Goal: Task Accomplishment & Management: Complete application form

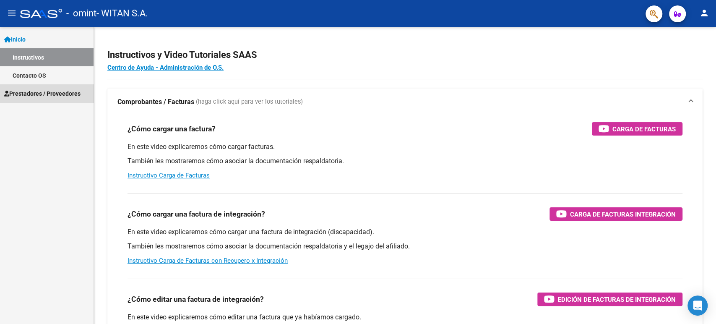
click at [70, 95] on span "Prestadores / Proveedores" at bounding box center [42, 93] width 76 height 9
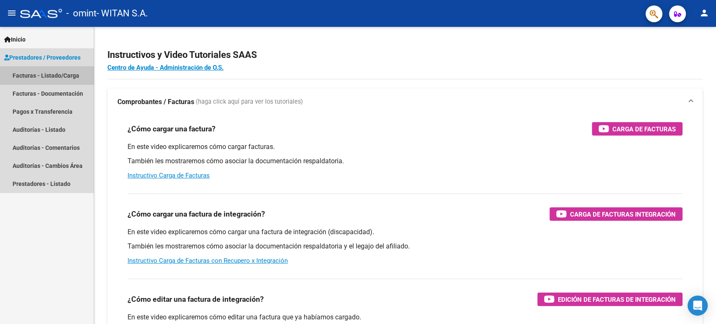
click at [64, 76] on link "Facturas - Listado/Carga" at bounding box center [46, 75] width 93 height 18
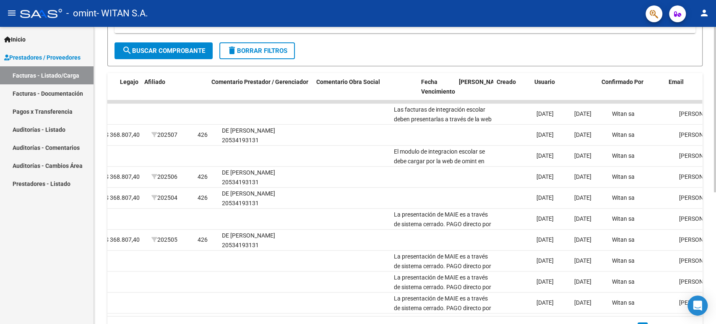
scroll to position [0, 1173]
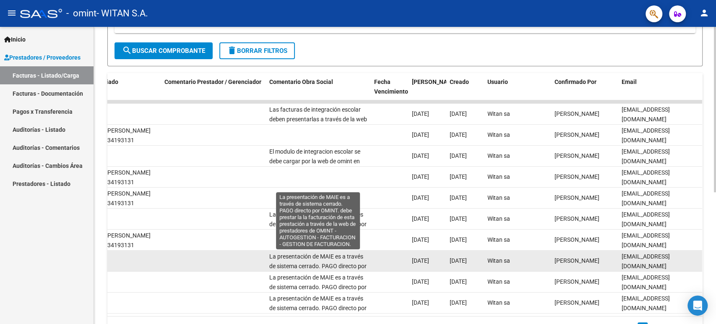
click at [360, 267] on span "La presentación de MAIE es a través de sistema cerrado. PAGO directo por OMINT.…" at bounding box center [317, 285] width 97 height 64
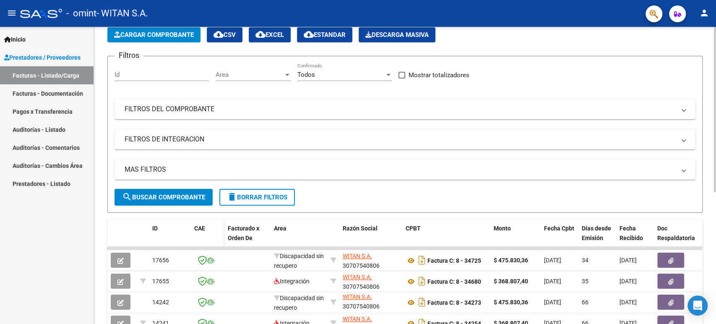
scroll to position [3, 0]
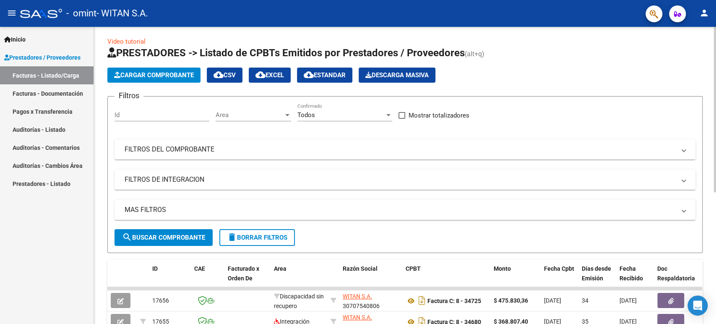
click at [177, 74] on span "Cargar Comprobante" at bounding box center [154, 75] width 80 height 8
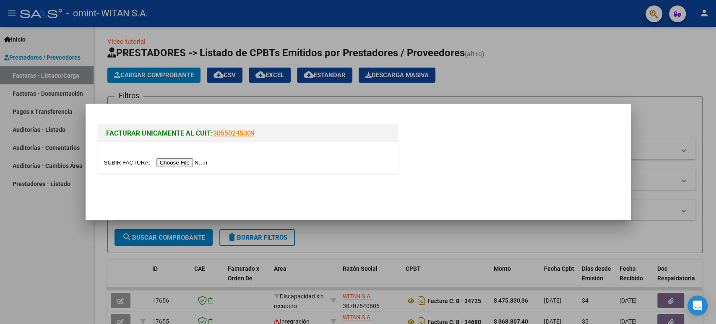
click at [177, 161] on input "file" at bounding box center [157, 162] width 106 height 9
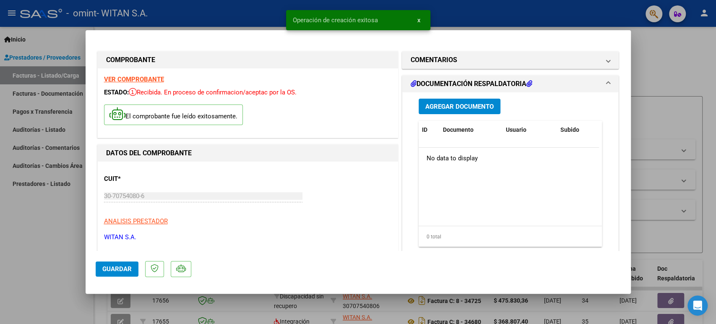
click at [449, 107] on span "Agregar Documento" at bounding box center [459, 107] width 68 height 8
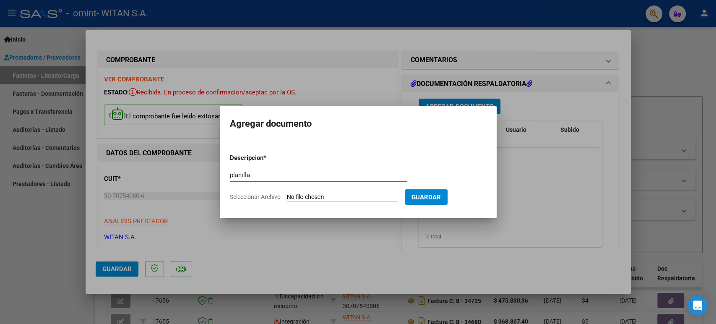
type input "planilla"
click at [306, 190] on form "Descripcion * planilla Escriba aquí una descripcion Seleccionar Archivo Guardar" at bounding box center [358, 177] width 257 height 61
click at [306, 196] on input "Seleccionar Archivo" at bounding box center [342, 197] width 111 height 8
type input "C:\fakepath\2025 08 De [PERSON_NAME].pdf"
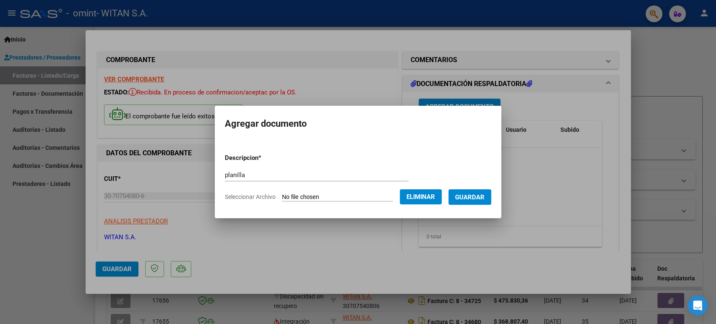
drag, startPoint x: 454, startPoint y: 197, endPoint x: 459, endPoint y: 197, distance: 4.2
click at [455, 197] on button "Guardar" at bounding box center [469, 197] width 43 height 16
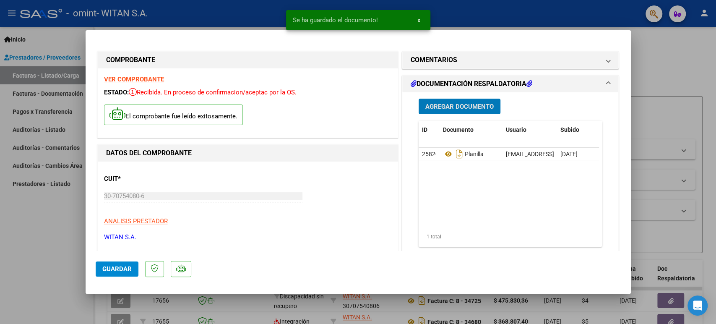
click at [462, 104] on span "Agregar Documento" at bounding box center [459, 107] width 68 height 8
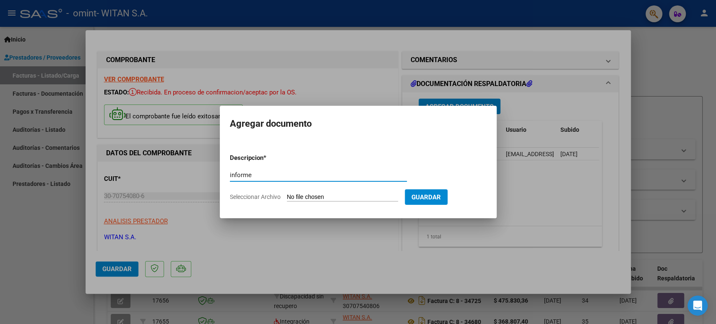
type input "informe"
click at [322, 196] on input "Seleccionar Archivo" at bounding box center [342, 197] width 111 height 8
type input "C:\fakepath\De Marco informe [DATE].docx"
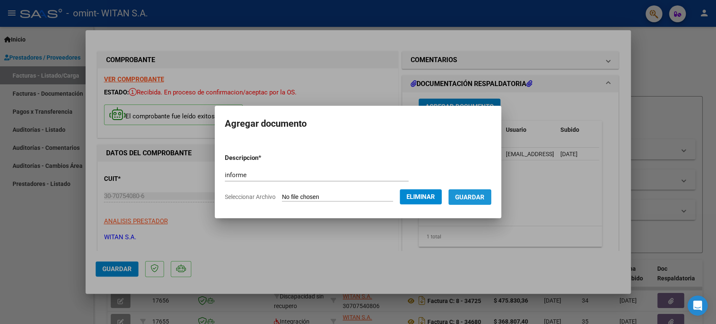
click at [475, 196] on span "Guardar" at bounding box center [469, 197] width 29 height 8
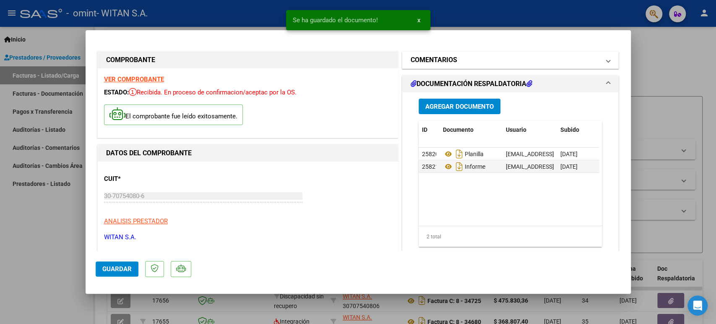
click at [503, 55] on mat-panel-title "COMENTARIOS" at bounding box center [505, 60] width 190 height 10
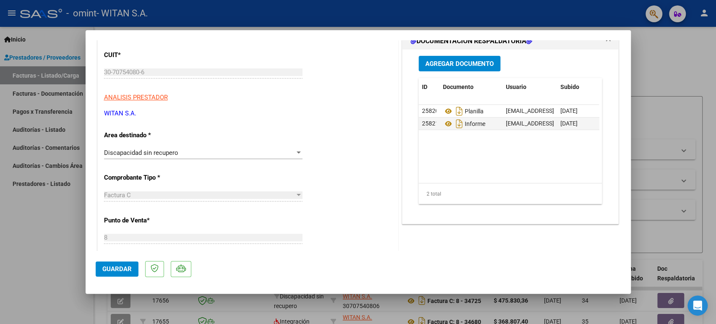
scroll to position [140, 0]
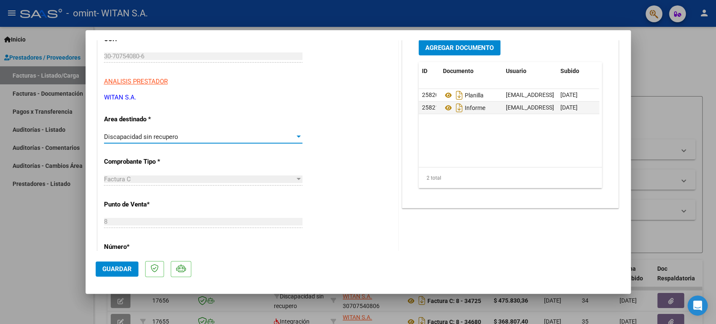
click at [241, 136] on div "Discapacidad sin recupero" at bounding box center [199, 137] width 191 height 8
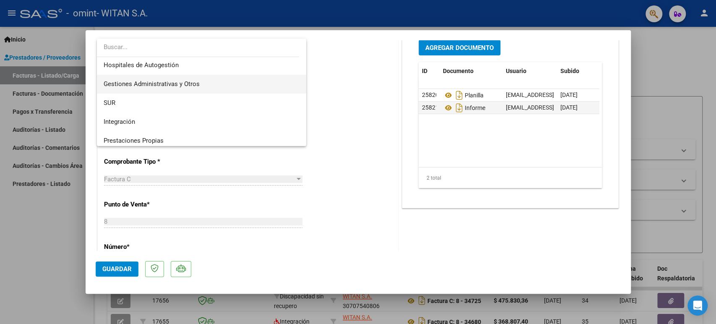
scroll to position [0, 0]
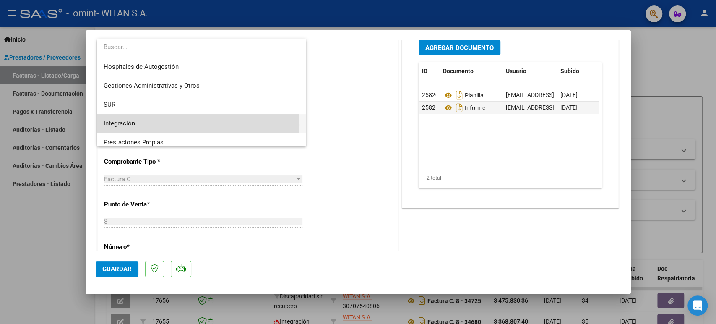
click at [164, 125] on span "Integración" at bounding box center [202, 123] width 196 height 19
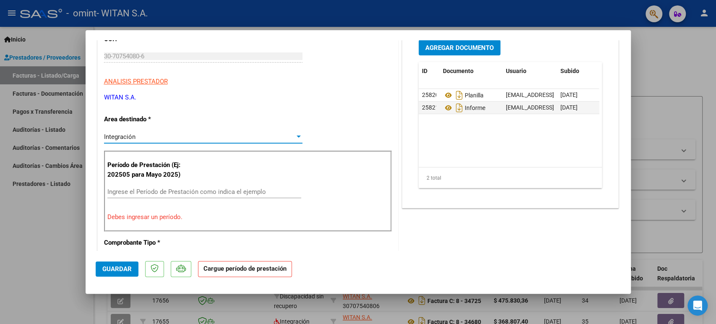
click at [217, 189] on input "Ingrese el Período de Prestación como indica el ejemplo" at bounding box center [204, 192] width 194 height 8
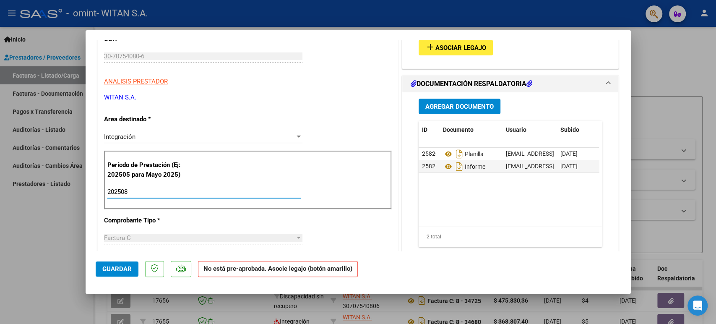
type input "202508"
click at [452, 46] on span "Asociar Legajo" at bounding box center [460, 48] width 51 height 8
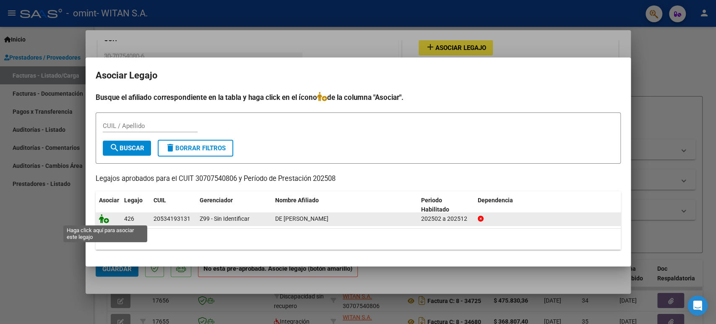
click at [99, 216] on icon at bounding box center [104, 218] width 10 height 9
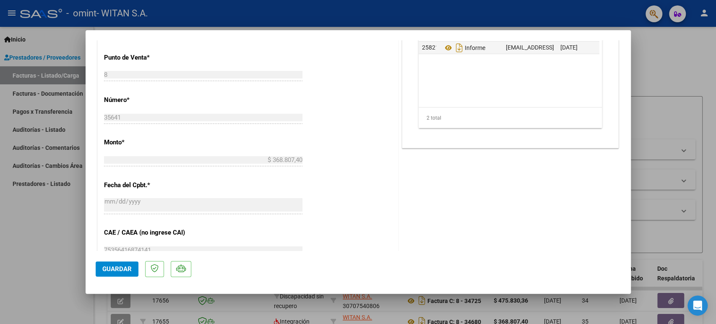
scroll to position [372, 0]
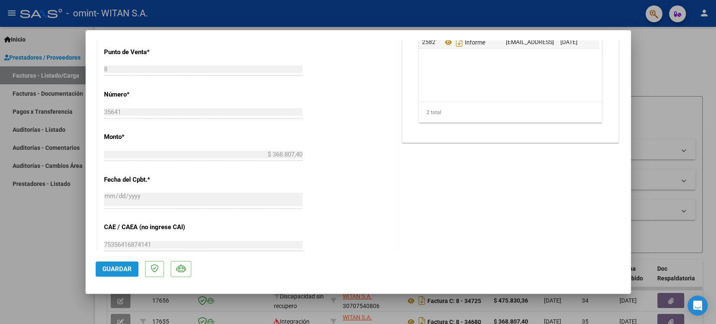
click at [118, 271] on span "Guardar" at bounding box center [116, 269] width 29 height 8
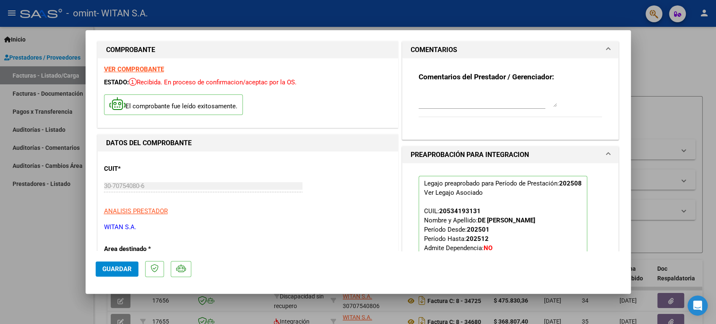
scroll to position [0, 0]
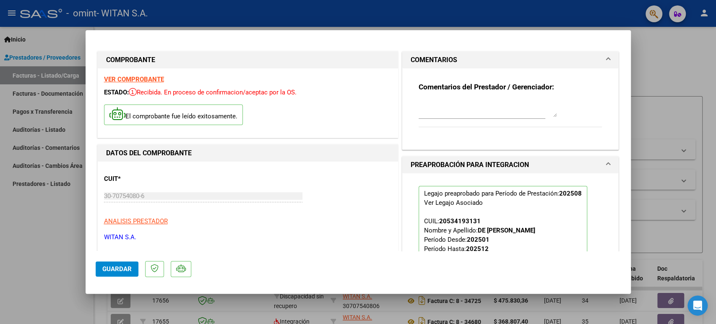
click at [47, 73] on div at bounding box center [358, 162] width 716 height 324
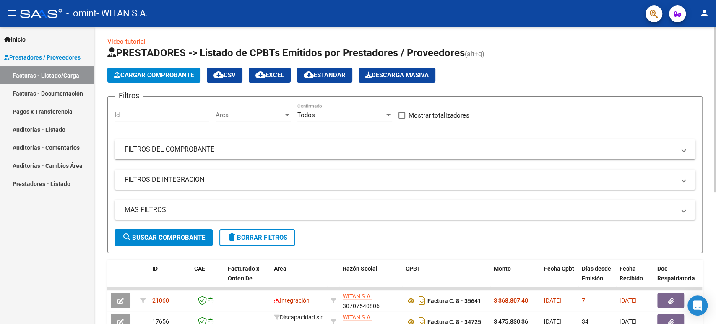
click at [161, 72] on span "Cargar Comprobante" at bounding box center [154, 75] width 80 height 8
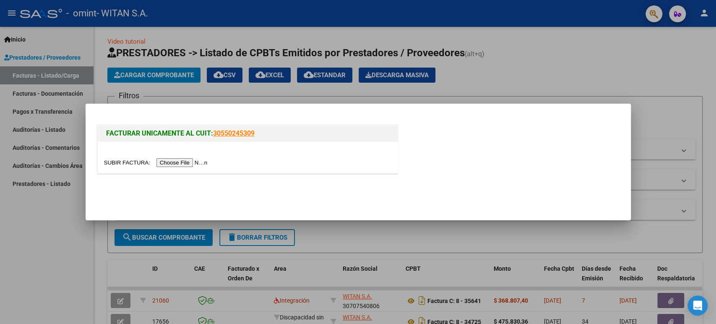
click at [174, 160] on input "file" at bounding box center [157, 162] width 106 height 9
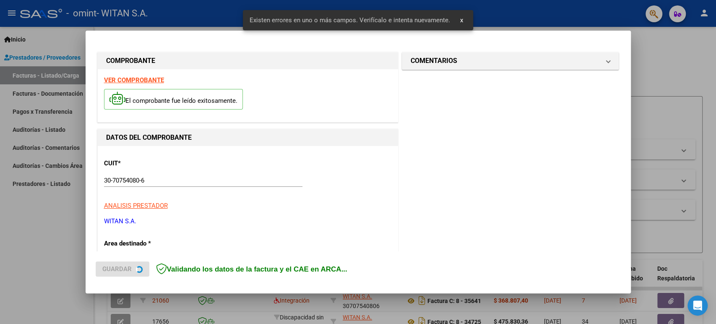
scroll to position [170, 0]
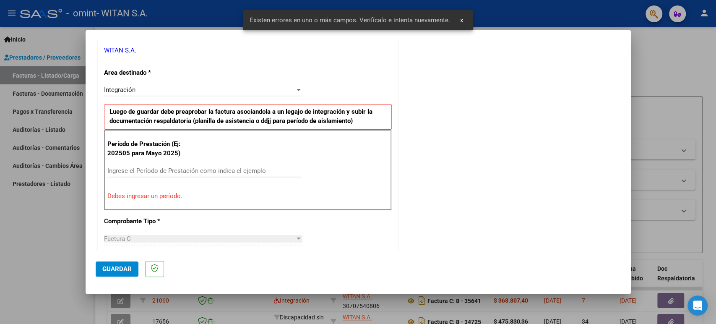
click at [174, 169] on input "Ingrese el Período de Prestación como indica el ejemplo" at bounding box center [204, 171] width 194 height 8
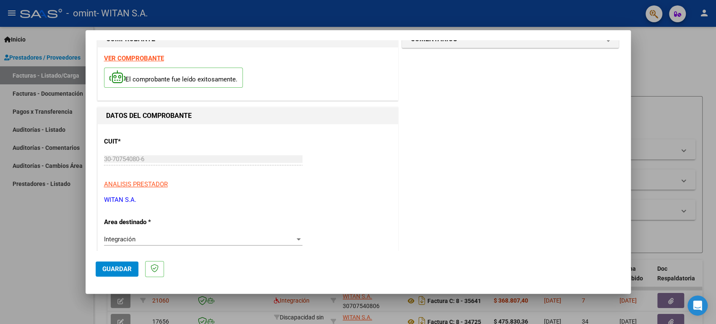
scroll to position [0, 0]
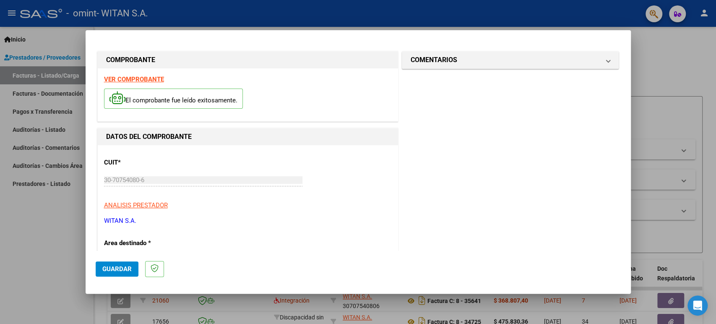
type input "202508"
click at [114, 265] on span "Guardar" at bounding box center [116, 269] width 29 height 8
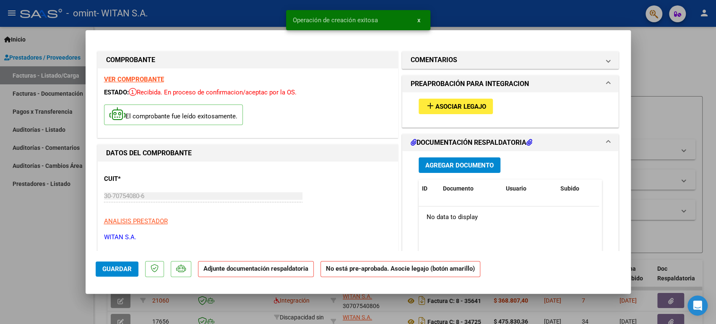
click at [441, 107] on span "Asociar Legajo" at bounding box center [460, 107] width 51 height 8
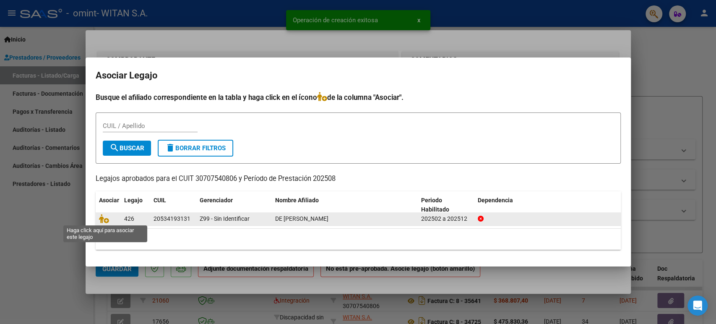
click at [108, 219] on span at bounding box center [105, 218] width 13 height 7
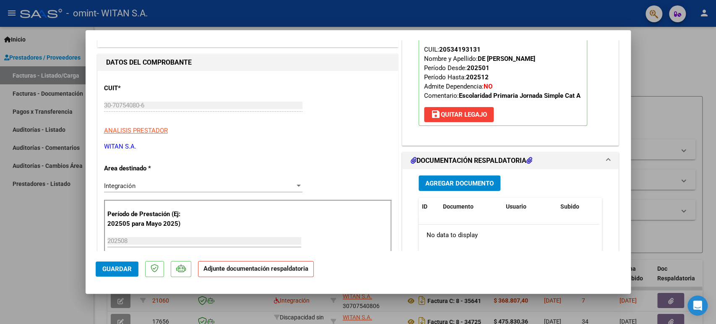
scroll to position [93, 0]
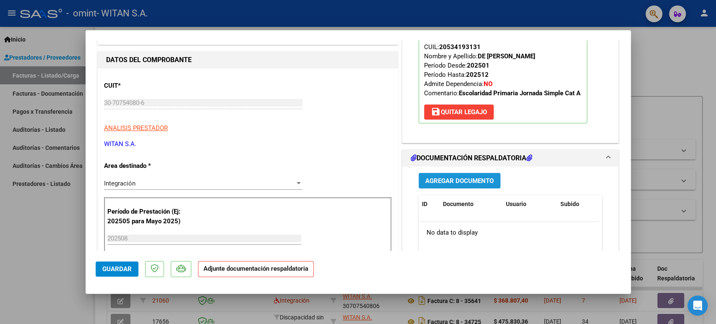
click at [457, 179] on span "Agregar Documento" at bounding box center [459, 181] width 68 height 8
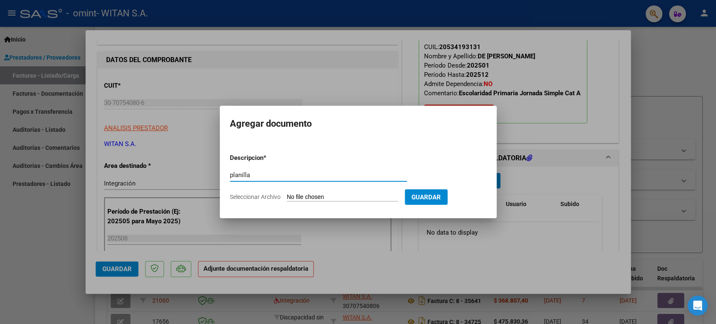
type input "planilla"
click at [312, 200] on input "Seleccionar Archivo" at bounding box center [342, 197] width 111 height 8
type input "C:\fakepath\2025 08 De [PERSON_NAME].pdf"
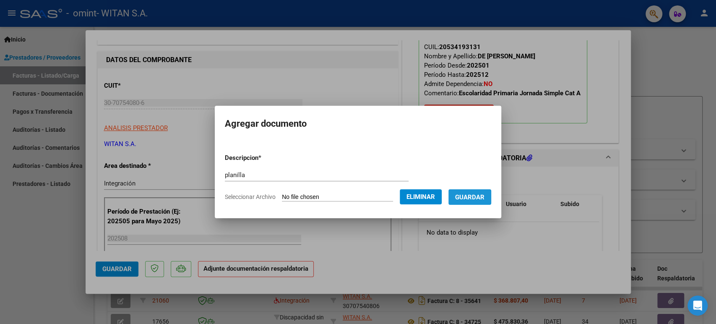
click at [473, 197] on span "Guardar" at bounding box center [469, 197] width 29 height 8
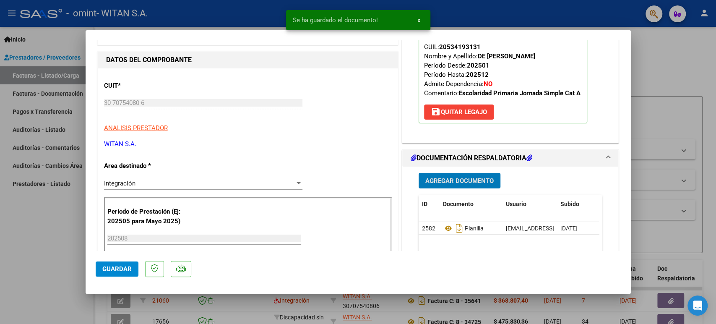
click at [452, 180] on span "Agregar Documento" at bounding box center [459, 181] width 68 height 8
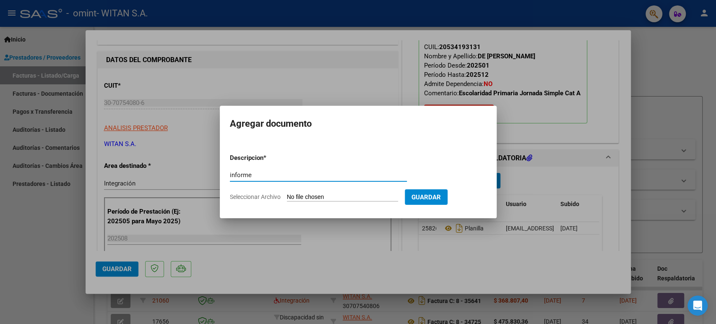
type input "informe"
click at [321, 200] on input "Seleccionar Archivo" at bounding box center [342, 197] width 111 height 8
type input "C:\fakepath\De Marco informe [DATE].docx"
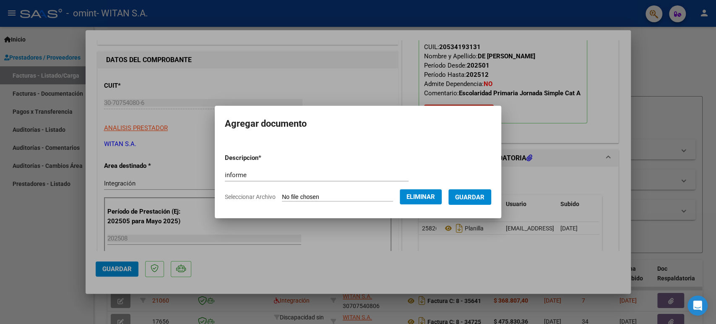
click at [473, 190] on button "Guardar" at bounding box center [469, 197] width 43 height 16
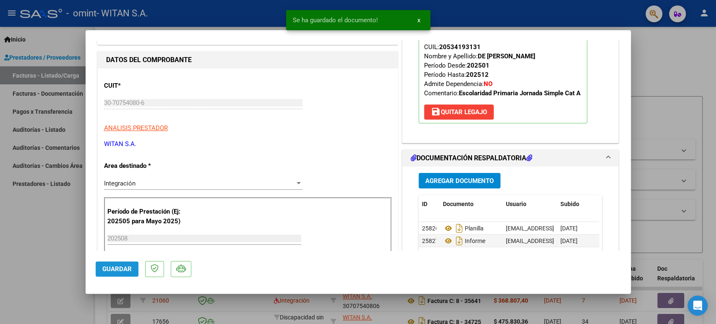
click at [111, 268] on span "Guardar" at bounding box center [116, 269] width 29 height 8
click at [670, 43] on div at bounding box center [358, 162] width 716 height 324
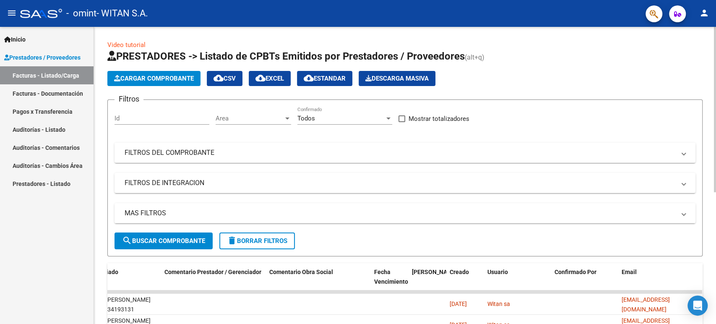
scroll to position [0, 0]
click at [395, 75] on span "Descarga Masiva" at bounding box center [396, 79] width 63 height 8
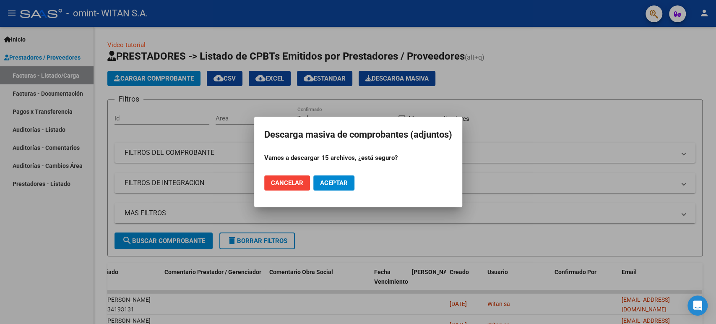
click at [637, 75] on div at bounding box center [358, 162] width 716 height 324
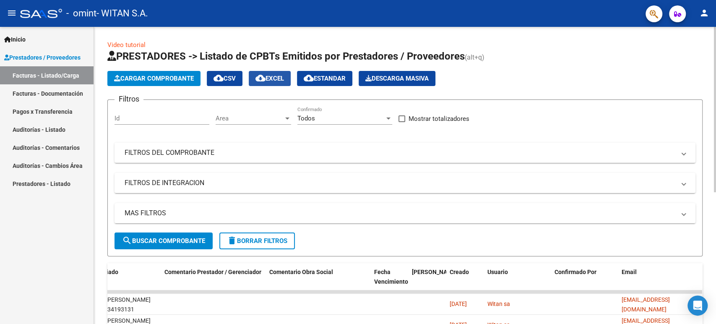
click at [275, 75] on span "cloud_download EXCEL" at bounding box center [269, 79] width 29 height 8
